Goal: Register for event/course

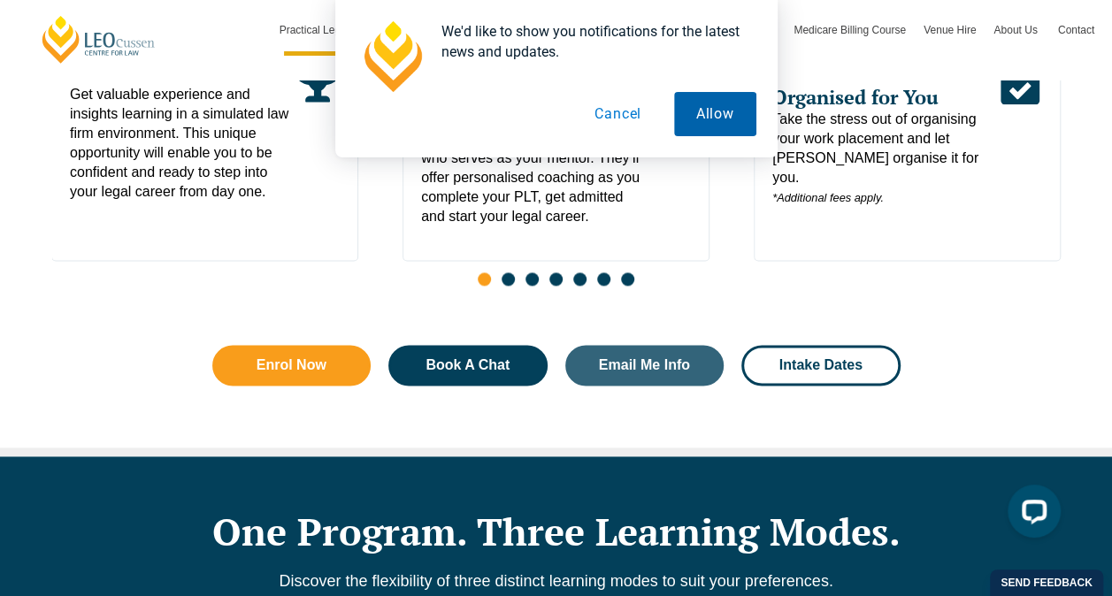
click at [703, 107] on button "Allow" at bounding box center [715, 114] width 82 height 44
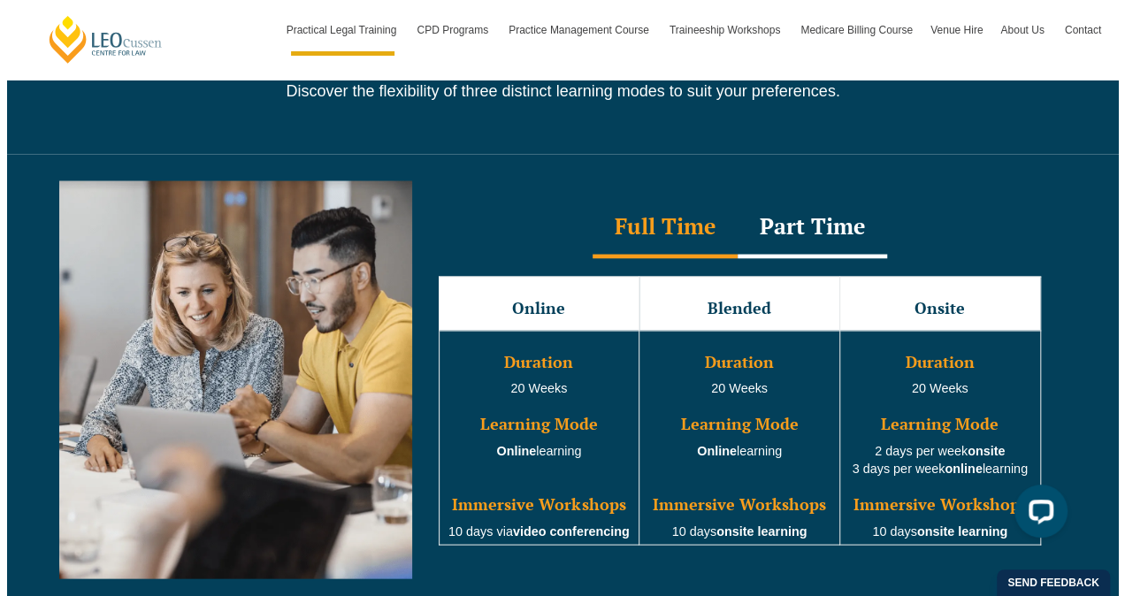
scroll to position [1592, 0]
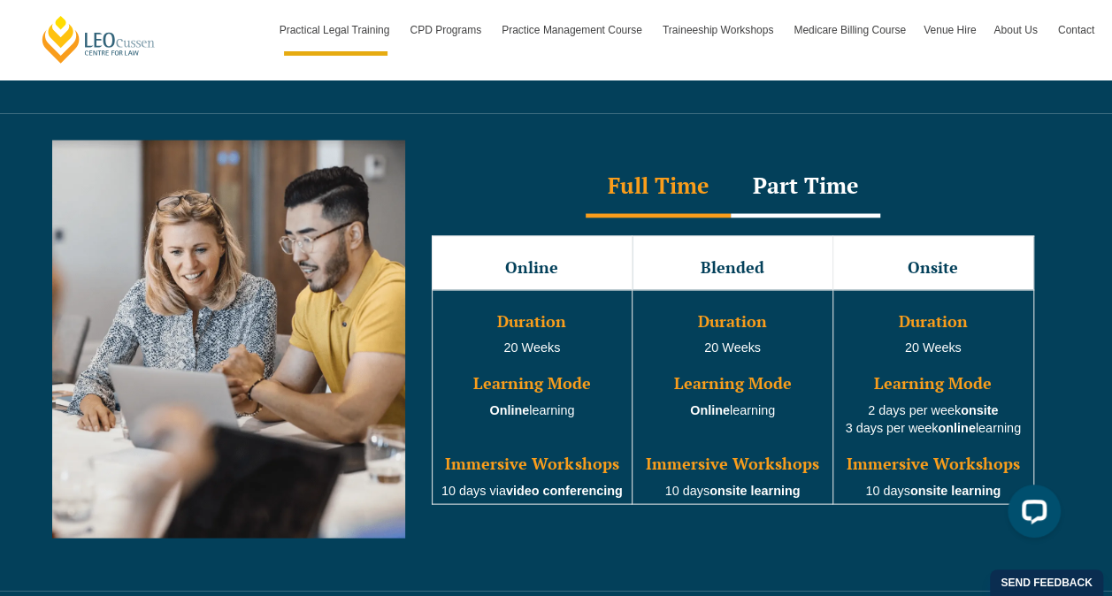
click at [770, 174] on div "Part Time" at bounding box center [806, 187] width 150 height 62
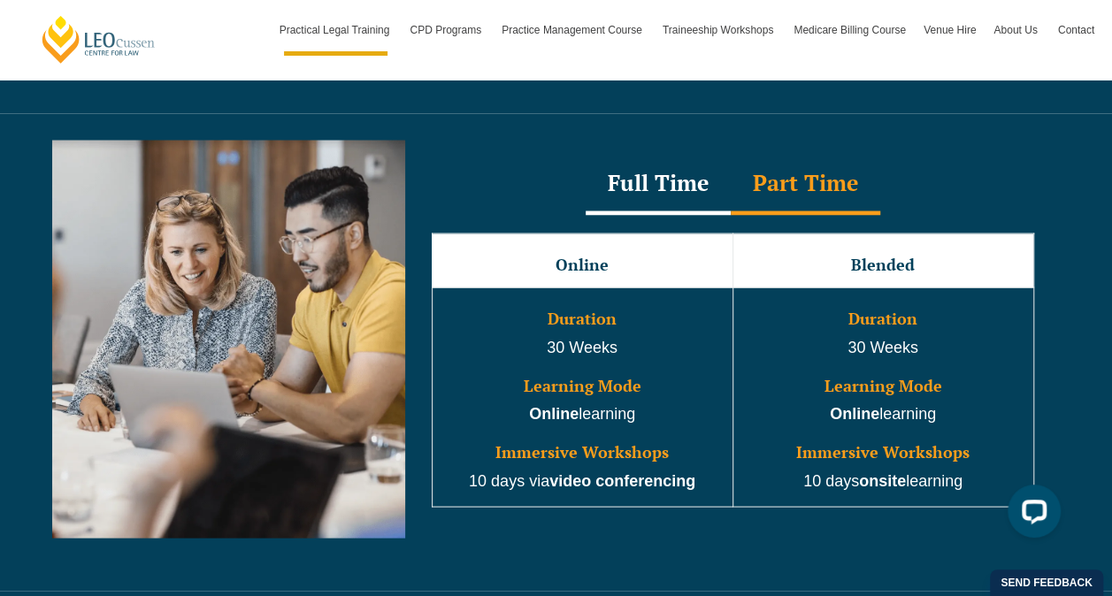
click at [716, 157] on div "Full Time" at bounding box center [658, 184] width 145 height 62
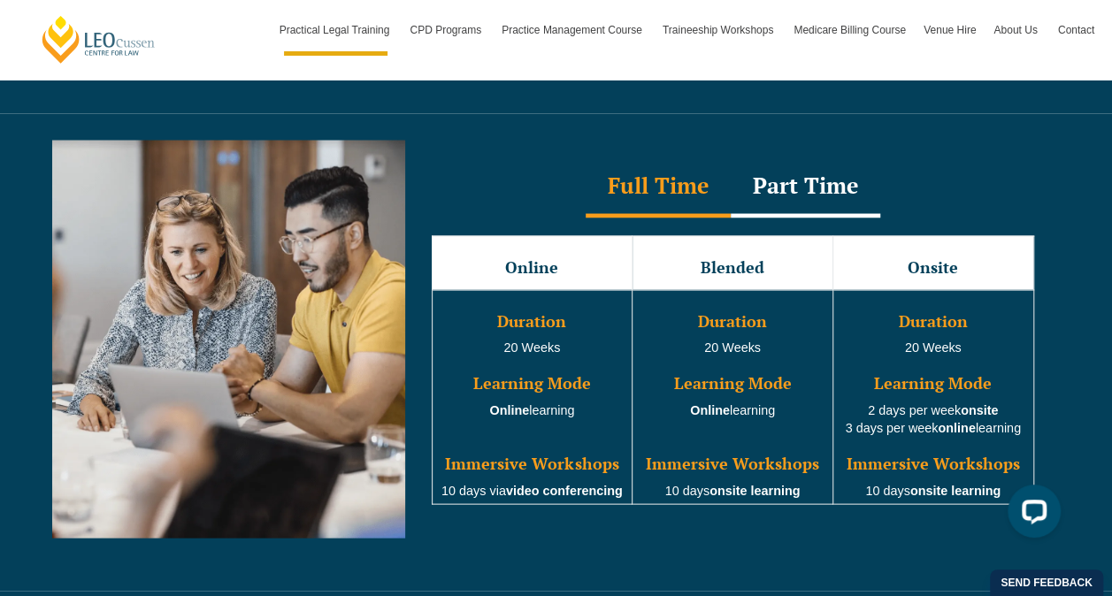
click at [782, 159] on div "Part Time" at bounding box center [806, 187] width 150 height 62
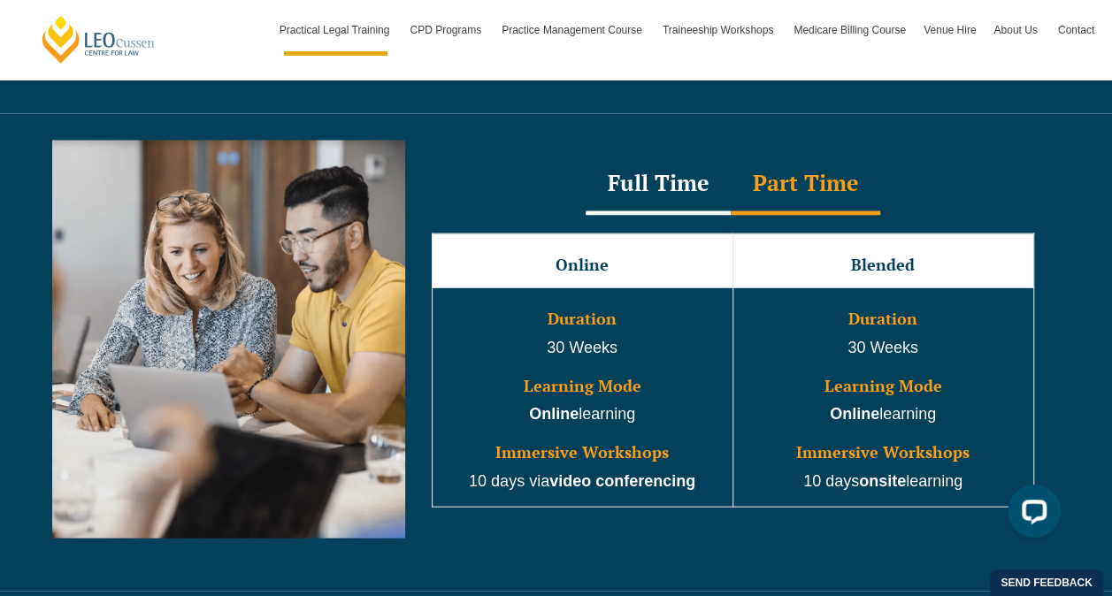
click at [707, 153] on div "Full Time" at bounding box center [658, 184] width 145 height 62
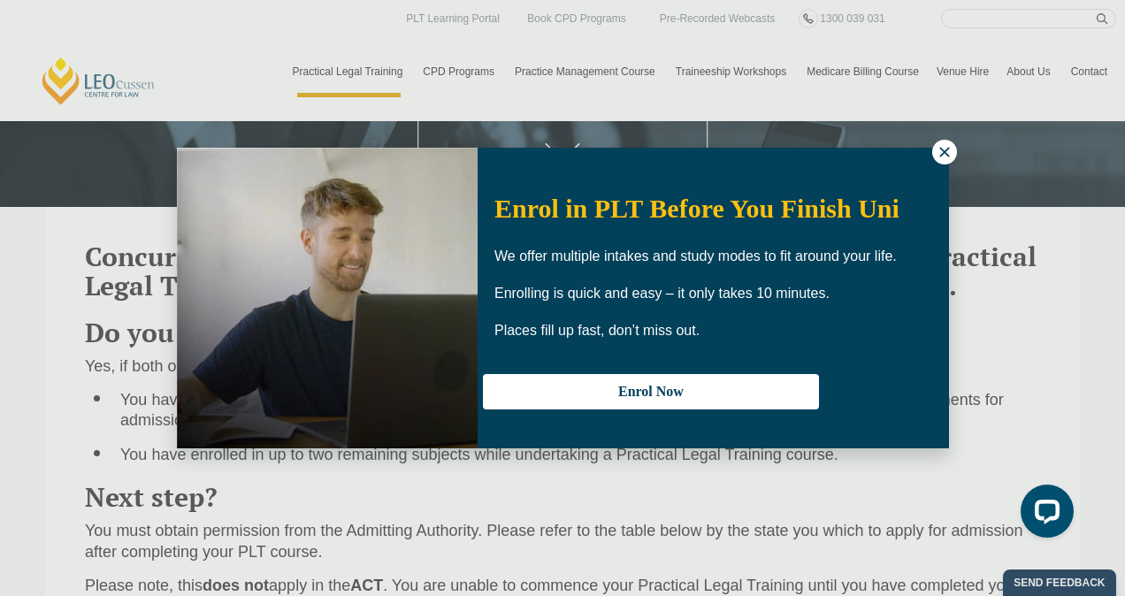
click at [940, 145] on icon at bounding box center [945, 152] width 16 height 16
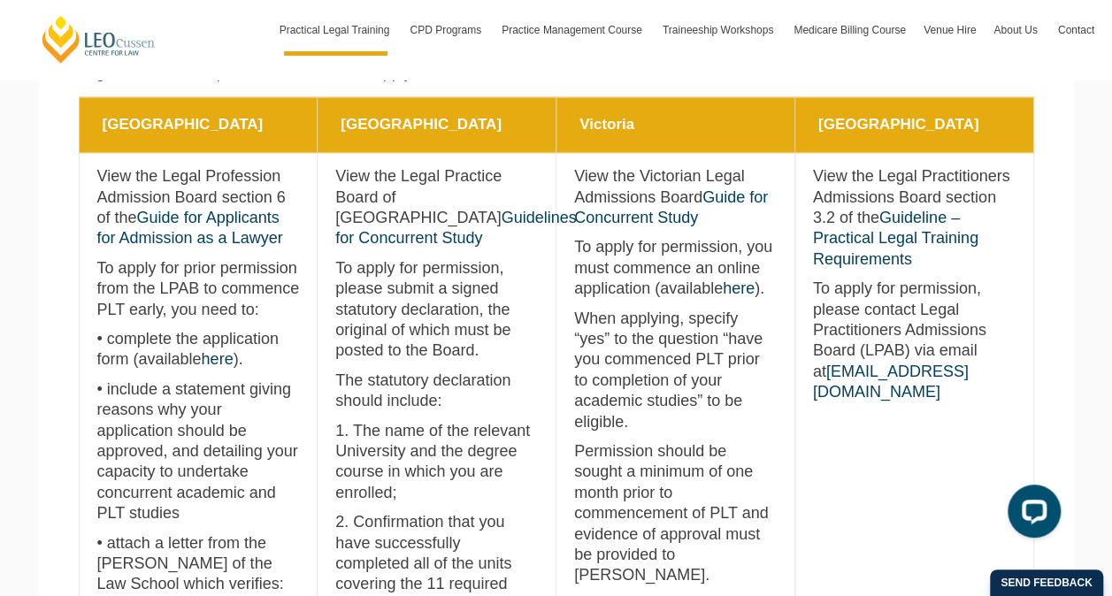
scroll to position [796, 0]
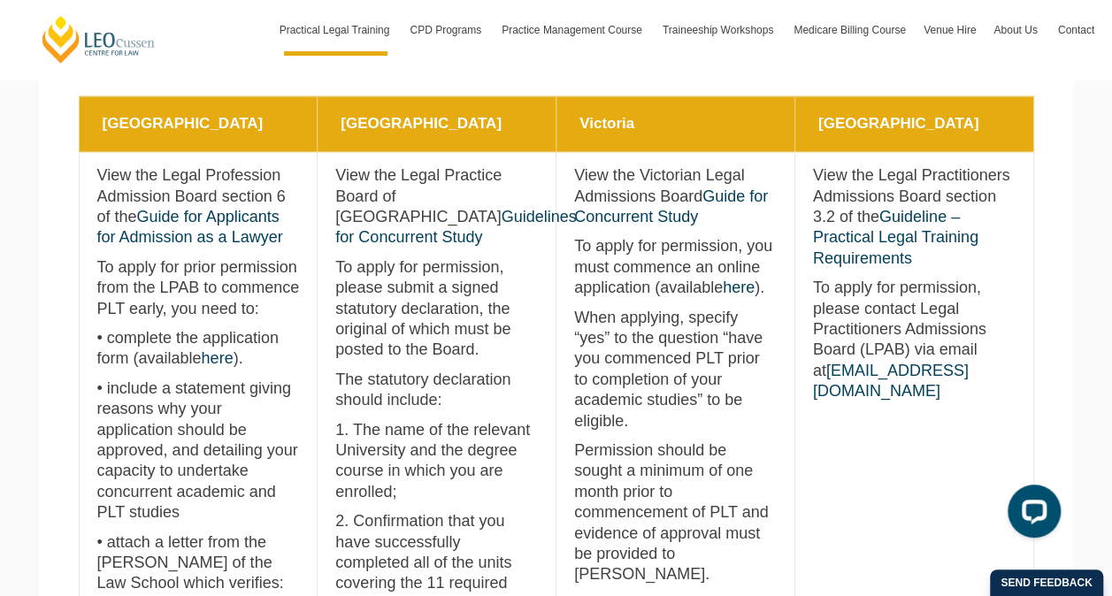
click at [673, 284] on p "To apply for permission, you must commence an online application (available her…" at bounding box center [675, 267] width 203 height 62
click at [731, 288] on link "here" at bounding box center [739, 288] width 32 height 18
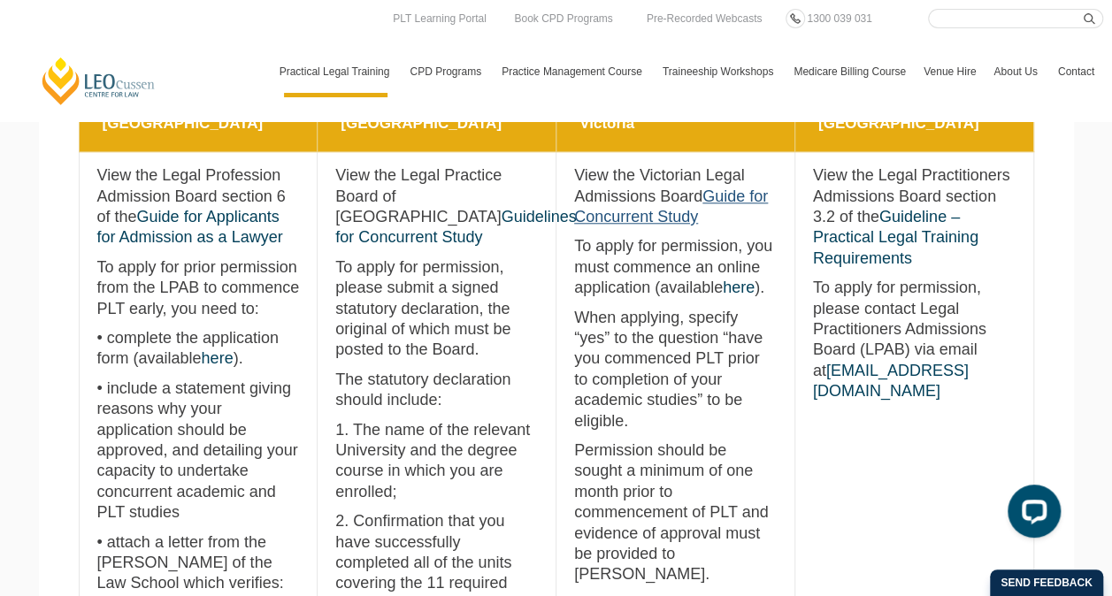
click at [659, 225] on link "Guide for Concurrent Study" at bounding box center [671, 207] width 194 height 38
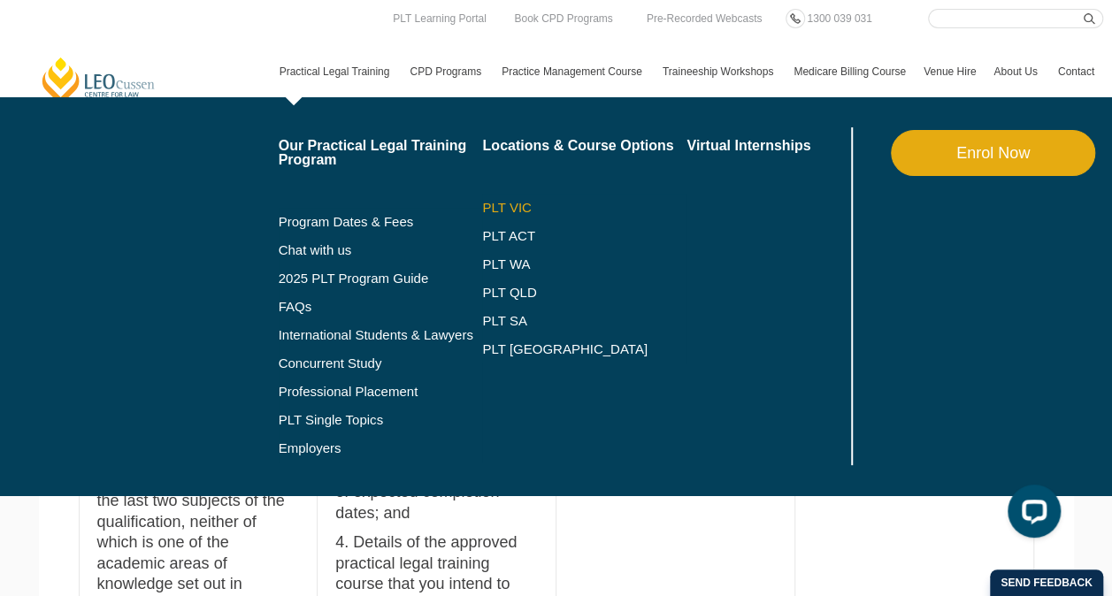
click at [510, 207] on link "PLT VIC" at bounding box center [584, 208] width 204 height 14
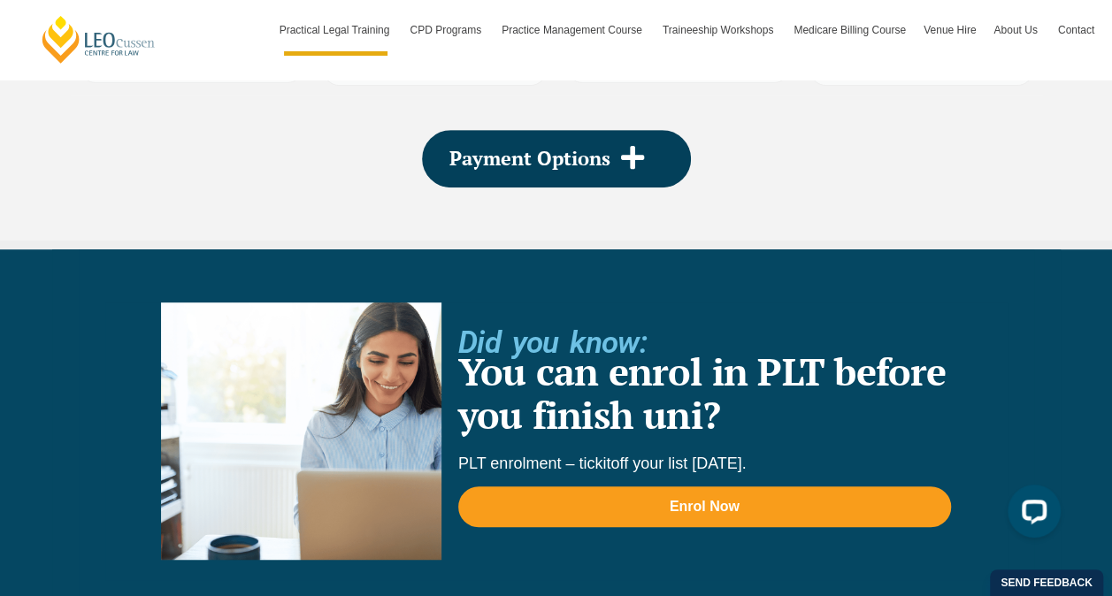
scroll to position [3539, 0]
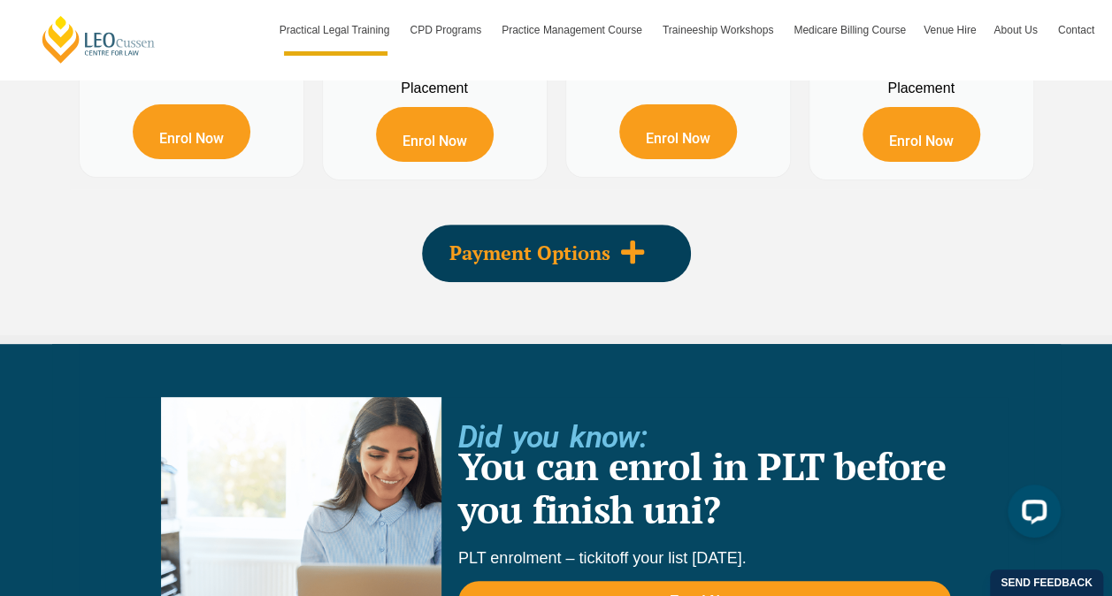
click at [639, 239] on icon at bounding box center [632, 252] width 27 height 27
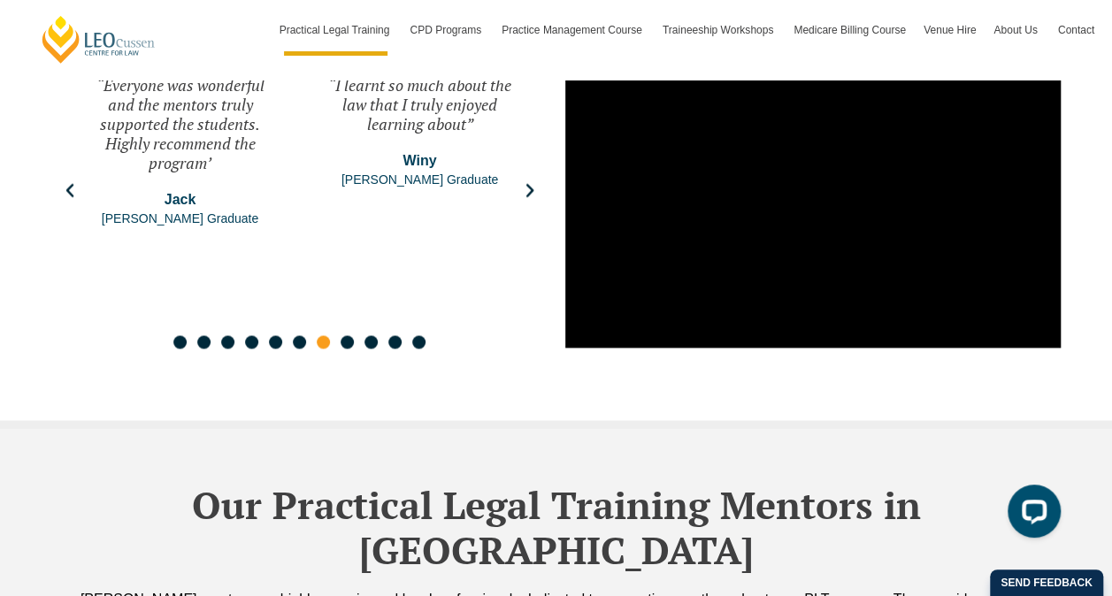
scroll to position [4777, 0]
